Goal: Find specific page/section: Find specific page/section

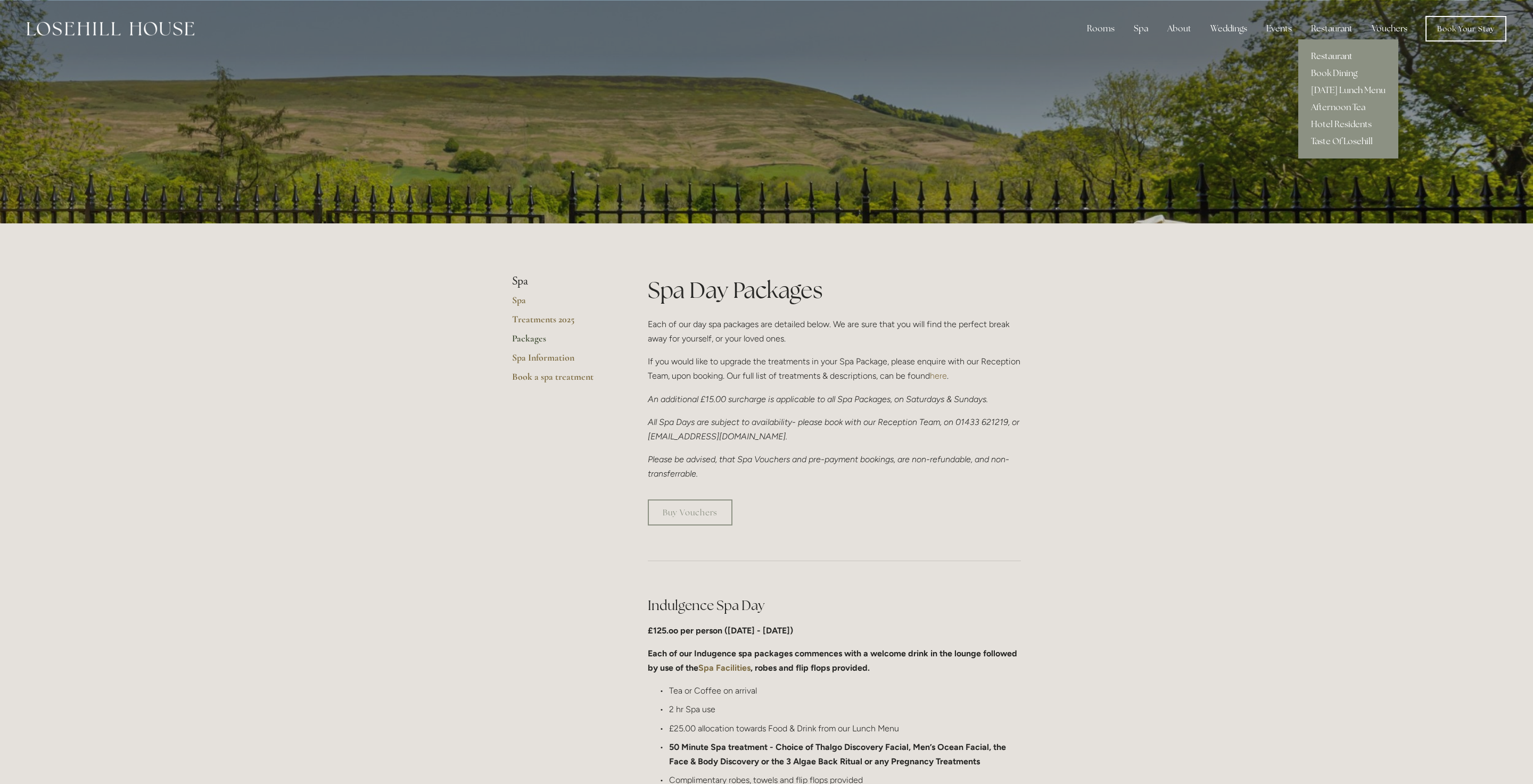
click at [1333, 56] on link "Restaurant" at bounding box center [1348, 56] width 100 height 17
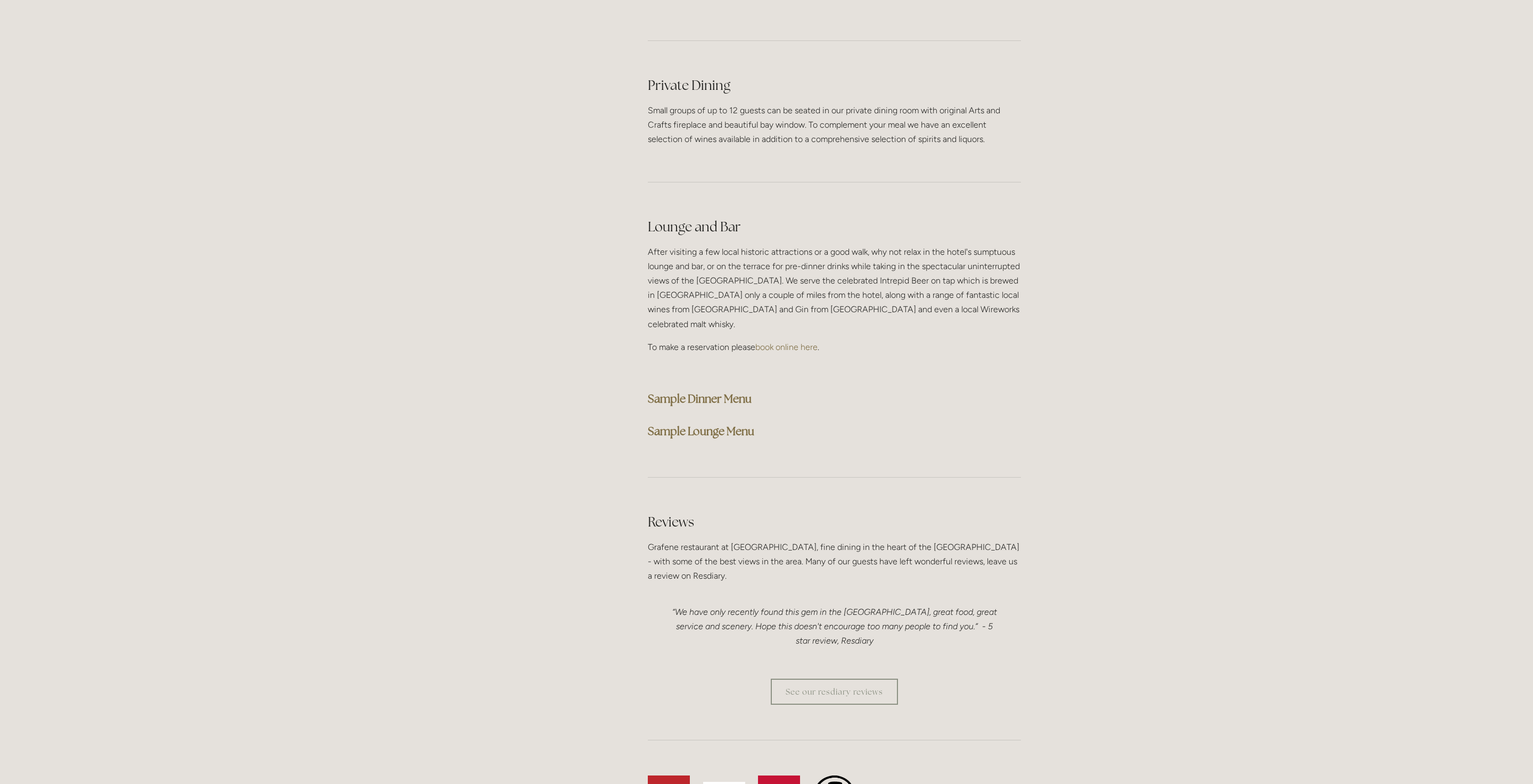
scroll to position [2483, 0]
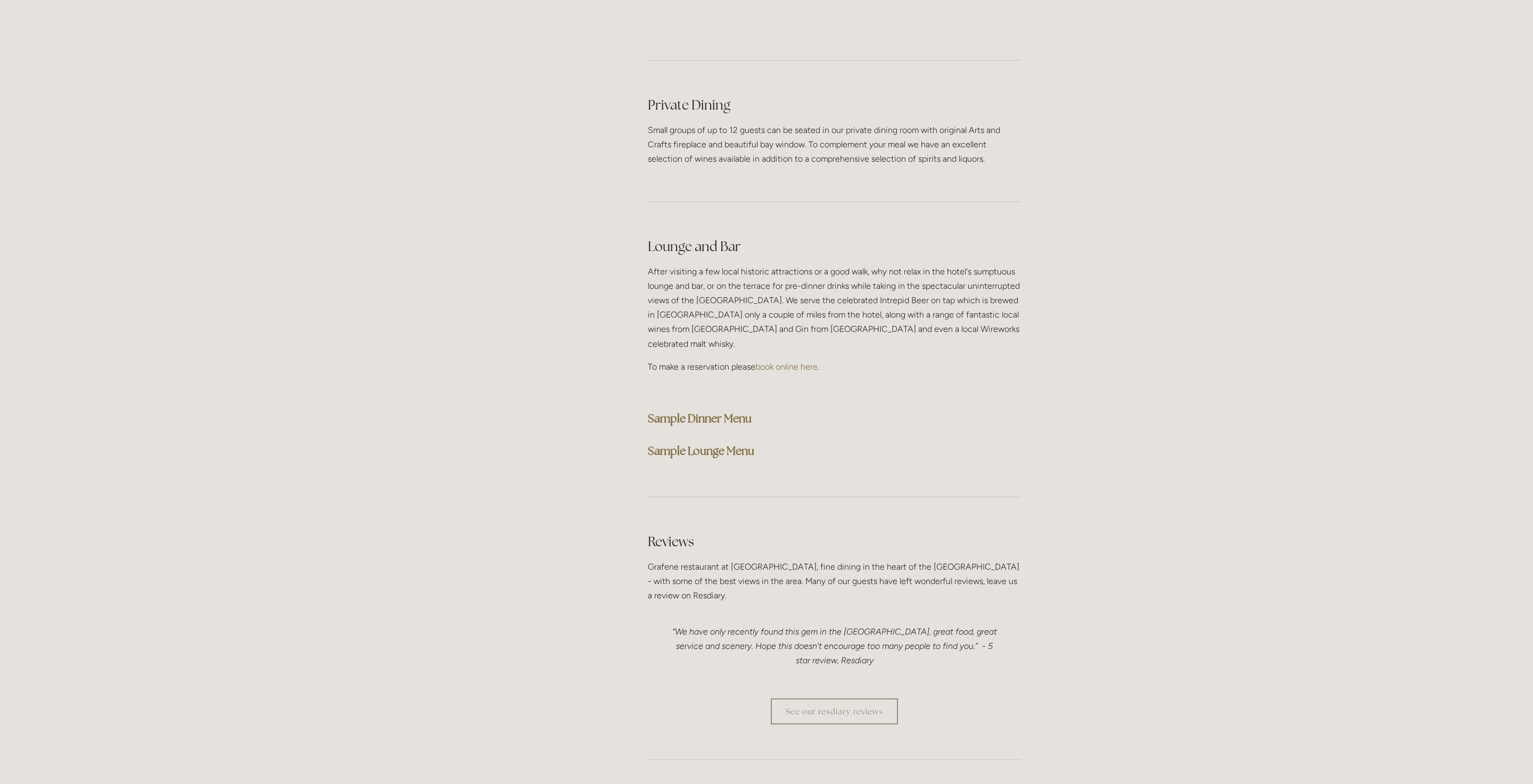
click at [722, 411] on strong "Sample Dinner Menu" at bounding box center [700, 418] width 104 height 15
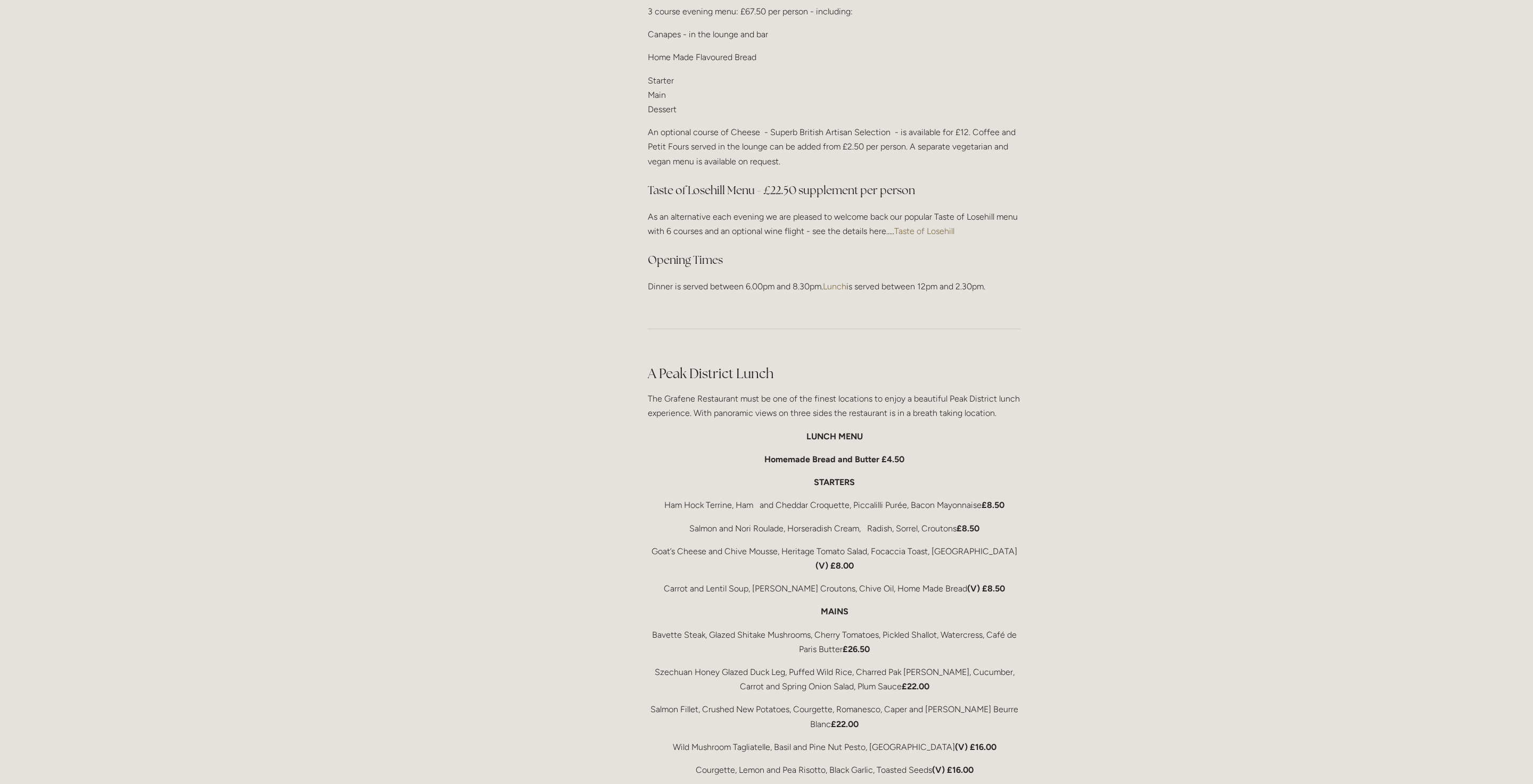
scroll to position [1366, 0]
